Goal: Task Accomplishment & Management: Manage account settings

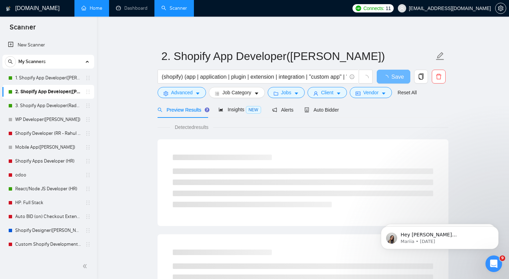
click at [97, 11] on link "Home" at bounding box center [91, 8] width 21 height 6
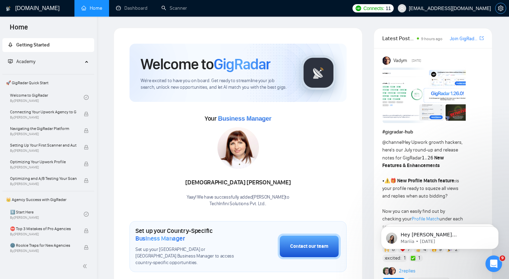
click at [501, 9] on icon "setting" at bounding box center [500, 9] width 5 height 6
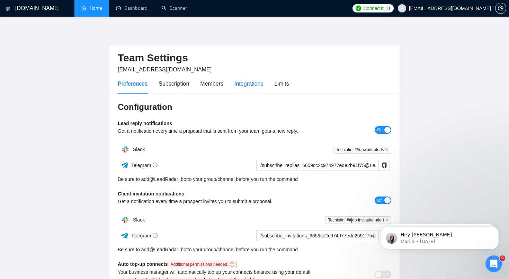
click at [253, 86] on div "Integrations" at bounding box center [248, 83] width 29 height 9
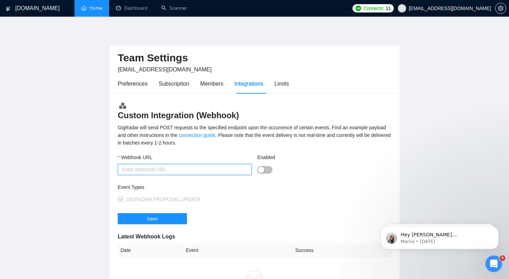
click at [182, 171] on input "Webhook URL" at bounding box center [185, 169] width 134 height 11
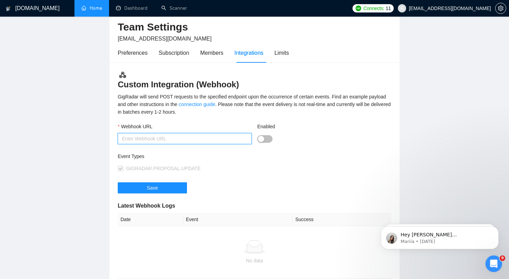
scroll to position [3, 0]
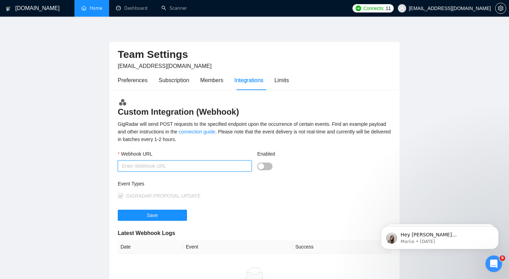
click at [210, 168] on input "Webhook URL" at bounding box center [185, 165] width 134 height 11
click at [233, 167] on input "Webhook URL" at bounding box center [185, 165] width 134 height 11
paste input "https://hooks.zapier.com/hooks/catch/2236819/u1895hd/"
type input "https://hooks.zapier.com/hooks/catch/2236819/u1895hd/"
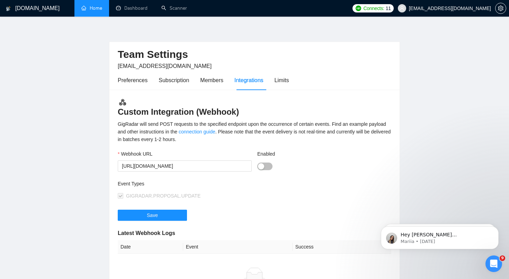
click at [267, 166] on button "Enabled" at bounding box center [264, 166] width 15 height 8
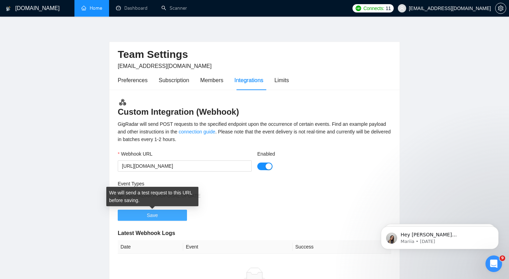
click at [167, 214] on button "Save" at bounding box center [152, 214] width 69 height 11
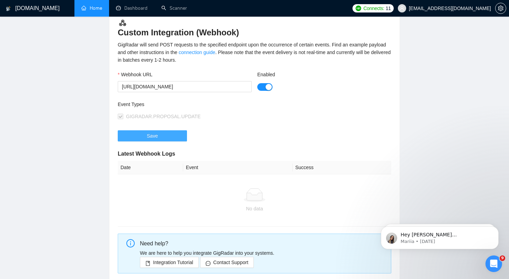
scroll to position [82, 0]
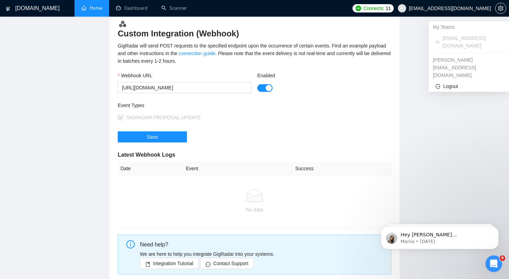
click at [480, 8] on span "[EMAIL_ADDRESS][DOMAIN_NAME]" at bounding box center [450, 8] width 82 height 0
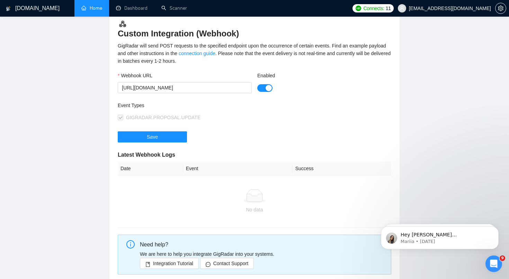
click at [426, 160] on main "Team Settings rahul@techinfini.com Preferences Subscription Members Integration…" at bounding box center [254, 118] width 487 height 344
click at [486, 259] on div "Open Intercom Messenger" at bounding box center [492, 262] width 23 height 23
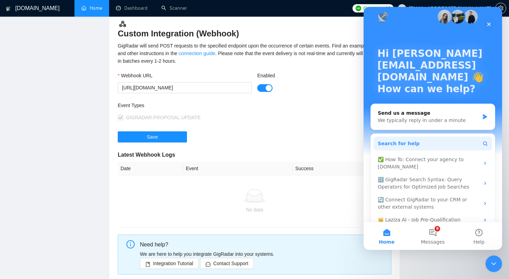
scroll to position [17, 0]
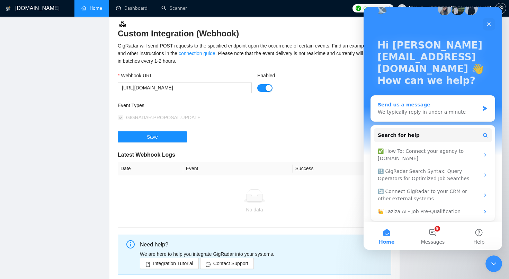
click at [426, 106] on div "Send us a message" at bounding box center [428, 104] width 101 height 7
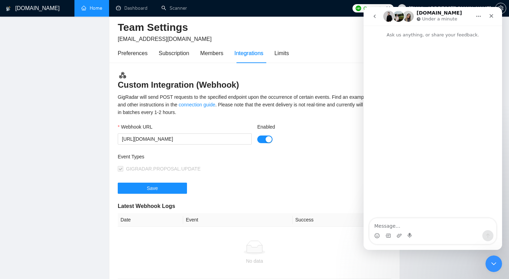
scroll to position [24, 0]
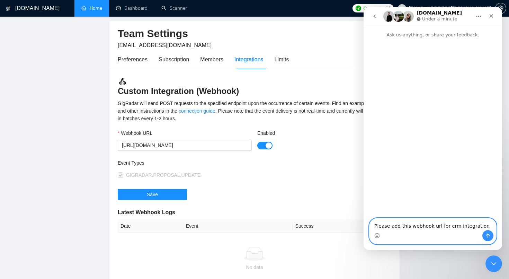
paste textarea "https://hooks.zapier.com/hooks/catch/2236819/u1895hd/"
type textarea "Please add this webhook url for crm integration https://hooks.zapier.com/hooks/…"
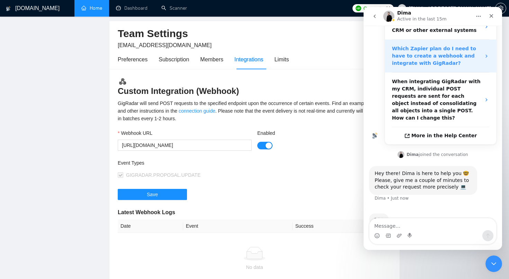
scroll to position [136, 0]
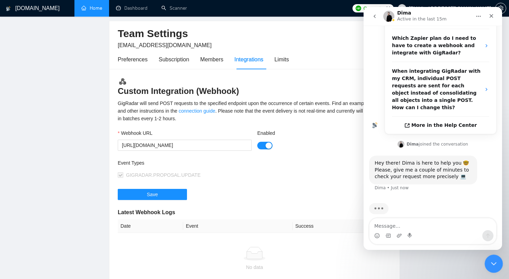
click at [493, 261] on icon "Close Intercom Messenger" at bounding box center [492, 262] width 8 height 8
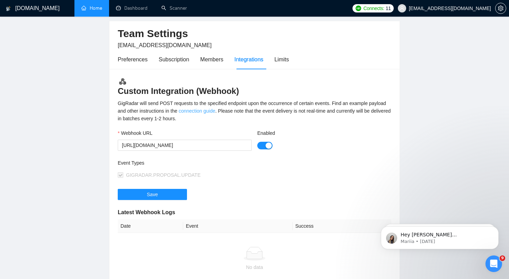
click at [215, 111] on link "connection guide" at bounding box center [197, 111] width 37 height 6
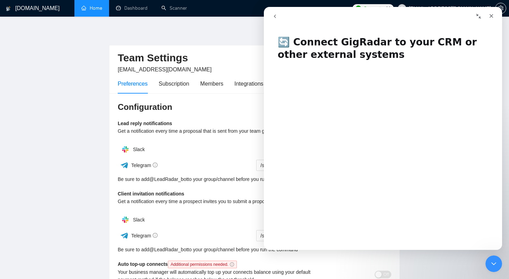
click at [273, 19] on button "go back" at bounding box center [274, 16] width 13 height 13
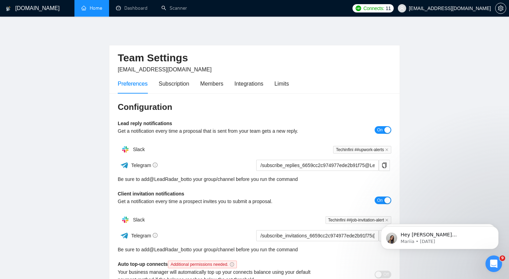
scroll to position [136, 0]
click at [494, 265] on icon "Open Intercom Messenger" at bounding box center [492, 262] width 11 height 11
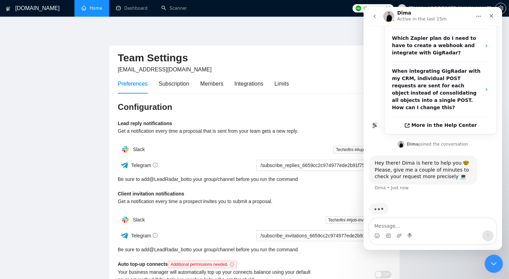
click at [502, 268] on body "GigRadar.io Home Dashboard Scanner Connects: 11 rahul@techinfini.com Team Setti…" at bounding box center [254, 139] width 509 height 279
click at [496, 267] on div "Close Intercom Messenger" at bounding box center [492, 262] width 17 height 17
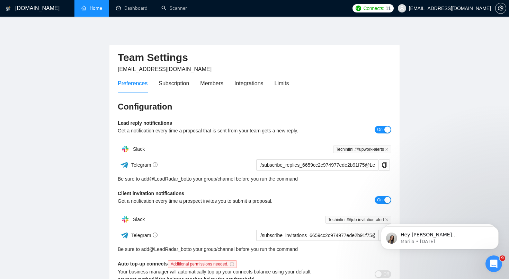
scroll to position [0, 0]
click at [251, 90] on div "Integrations" at bounding box center [248, 84] width 29 height 20
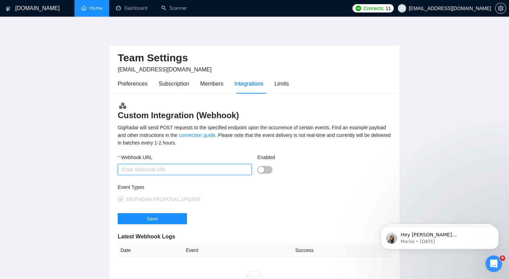
click at [194, 165] on input "Webhook URL" at bounding box center [185, 169] width 134 height 11
paste input "https://hooks.zapier.com/hooks/catch/2236819/u1895hd/"
type input "https://hooks.zapier.com/hooks/catch/2236819/u1895hd/"
click at [266, 171] on button "Enabled" at bounding box center [264, 170] width 15 height 8
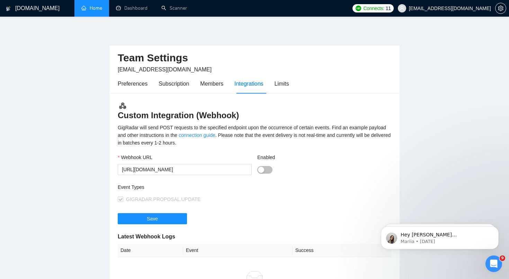
scroll to position [0, 0]
click at [172, 219] on button "Save" at bounding box center [152, 218] width 69 height 11
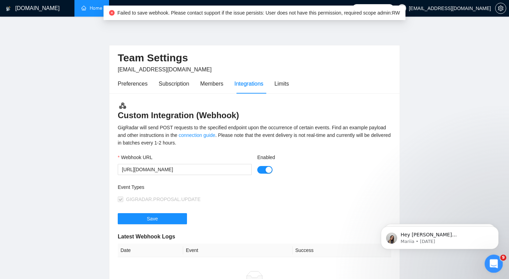
click at [494, 270] on div "Open Intercom Messenger" at bounding box center [492, 262] width 23 height 23
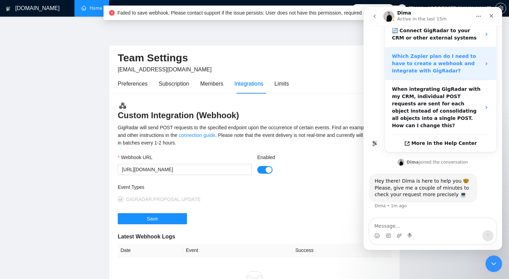
scroll to position [136, 0]
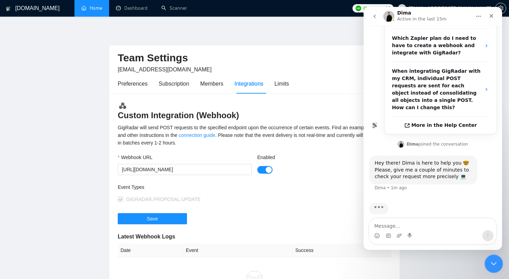
click at [495, 261] on icon "Close Intercom Messenger" at bounding box center [492, 262] width 8 height 8
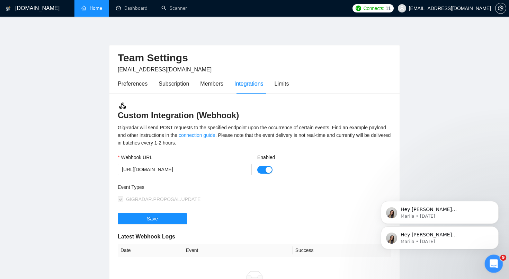
scroll to position [0, 0]
click at [434, 228] on div "Hey tikendra@techinfini.com, Looks like your Upwork agency TechInfini Solutions…" at bounding box center [440, 237] width 118 height 23
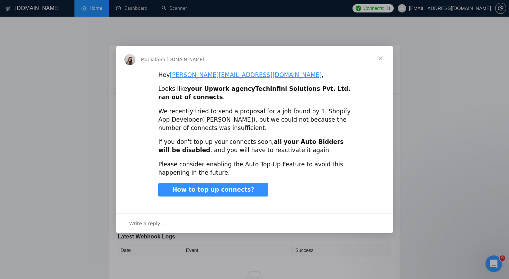
scroll to position [146, 0]
click at [379, 61] on span "Close" at bounding box center [380, 58] width 25 height 25
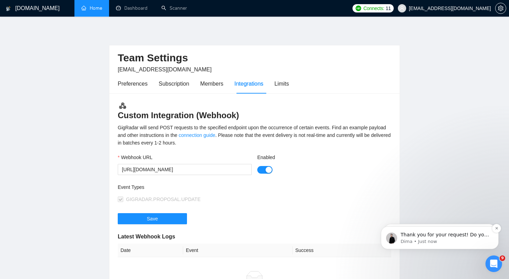
scroll to position [0, 0]
click at [496, 262] on icon "Open Intercom Messenger" at bounding box center [492, 262] width 11 height 11
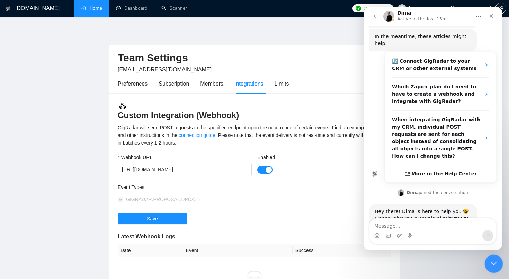
scroll to position [157, 0]
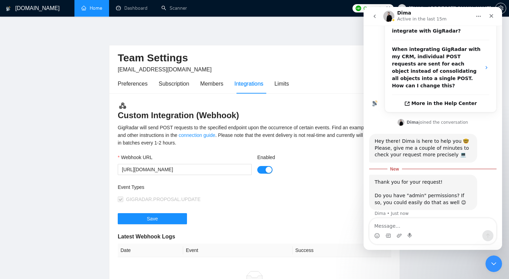
click at [416, 224] on textarea "Message…" at bounding box center [432, 224] width 127 height 12
type textarea "okay"
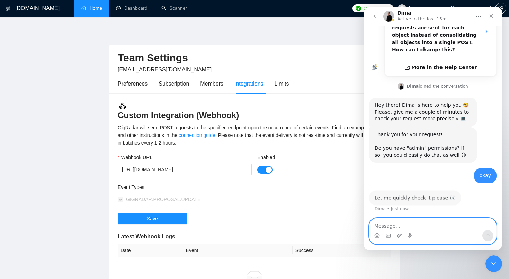
scroll to position [214, 0]
